Goal: Navigation & Orientation: Find specific page/section

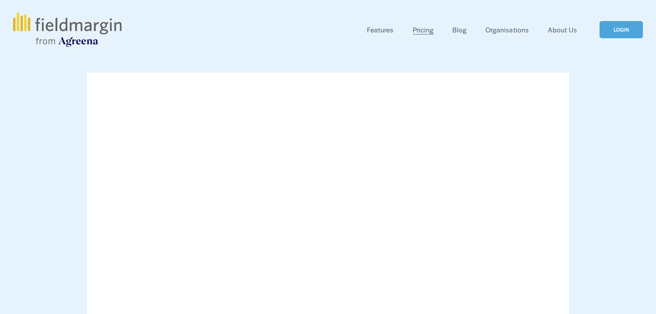
click at [635, 31] on link "LOGIN" at bounding box center [620, 30] width 43 height 18
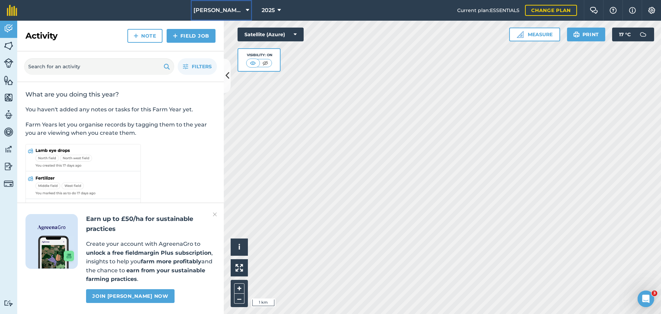
click at [241, 10] on span "W S Furnival Brookland Ltd" at bounding box center [218, 10] width 50 height 8
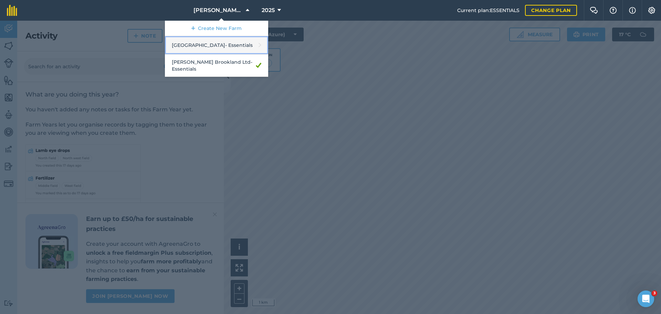
click at [223, 42] on link "Court Lodge Farm - Essentials" at bounding box center [216, 45] width 103 height 18
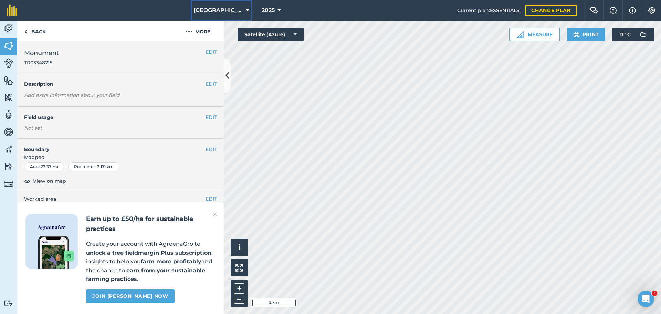
click at [228, 14] on span "Court Lodge Farm" at bounding box center [218, 10] width 50 height 8
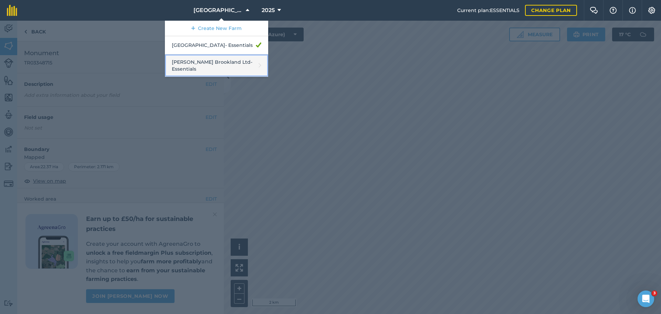
click at [198, 61] on link "W S Furnival Brookland Ltd - Essentials" at bounding box center [216, 65] width 103 height 22
